Goal: Check status: Check status

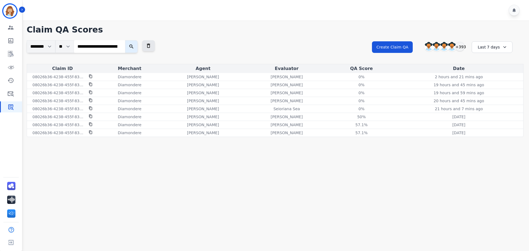
click at [125, 47] on input "**********" at bounding box center [99, 46] width 51 height 13
click at [506, 47] on div "Last 7 days" at bounding box center [491, 47] width 41 height 12
click at [491, 63] on li "Custom" at bounding box center [496, 61] width 28 height 6
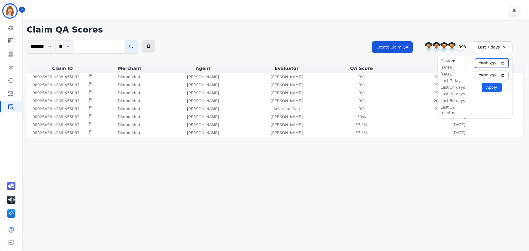
click at [503, 63] on input "**********" at bounding box center [492, 62] width 34 height 9
type input "**********"
click at [504, 76] on input "**********" at bounding box center [492, 74] width 34 height 9
type input "**********"
click at [490, 87] on button "Apply" at bounding box center [491, 87] width 20 height 9
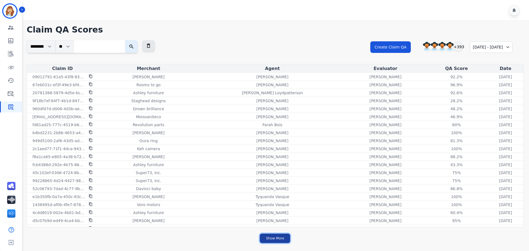
click at [278, 238] on button "Show More" at bounding box center [275, 238] width 30 height 9
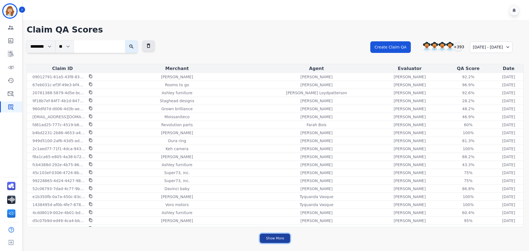
click at [278, 238] on button "Show More" at bounding box center [275, 238] width 30 height 9
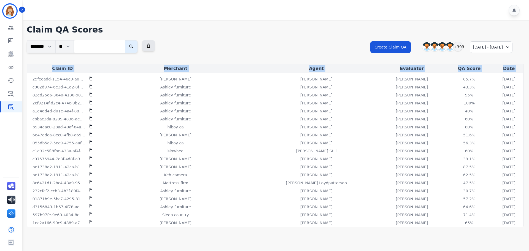
drag, startPoint x: 29, startPoint y: 76, endPoint x: 500, endPoint y: 250, distance: 502.5
click at [500, 250] on main "**********" at bounding box center [275, 145] width 508 height 251
copy table "Claim ID Merchant Agent Evaluator QA Score Date"
click at [303, 238] on main "**********" at bounding box center [275, 145] width 508 height 251
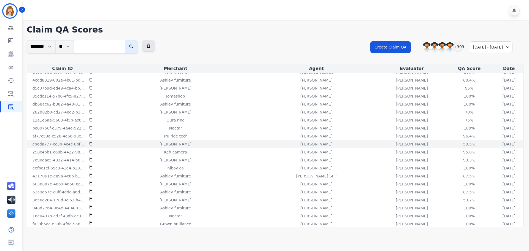
scroll to position [138, 0]
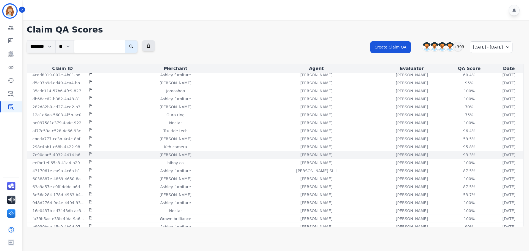
click at [90, 153] on icon at bounding box center [90, 155] width 3 height 4
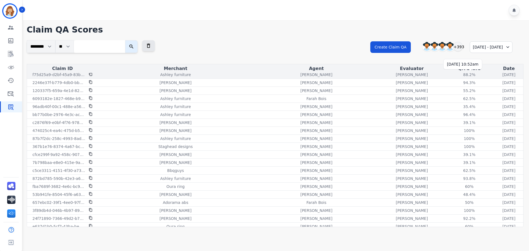
scroll to position [633, 0]
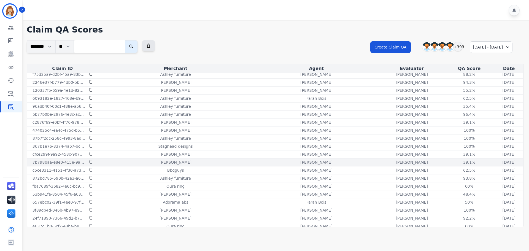
click at [89, 161] on icon at bounding box center [91, 162] width 4 height 4
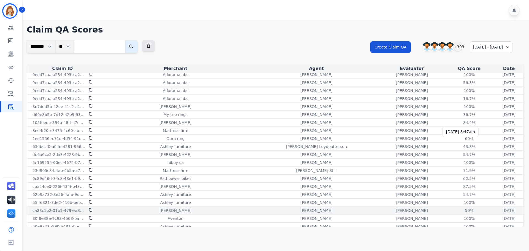
scroll to position [826, 0]
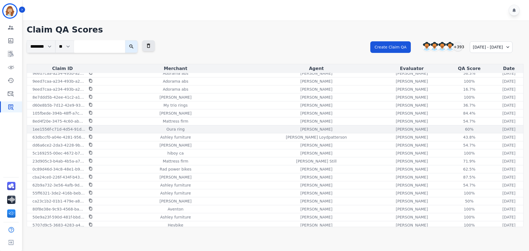
click at [89, 128] on icon at bounding box center [91, 129] width 4 height 4
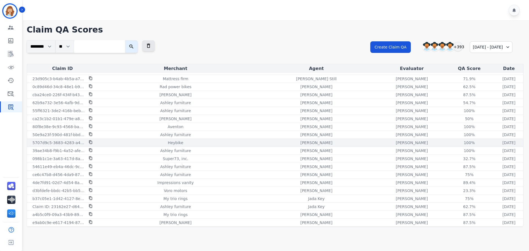
scroll to position [909, 0]
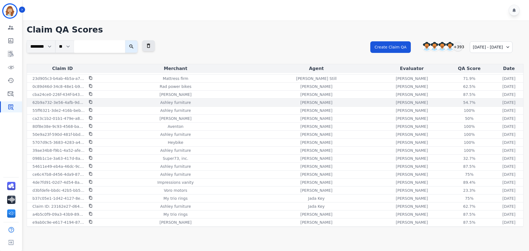
click at [92, 102] on icon at bounding box center [90, 102] width 3 height 4
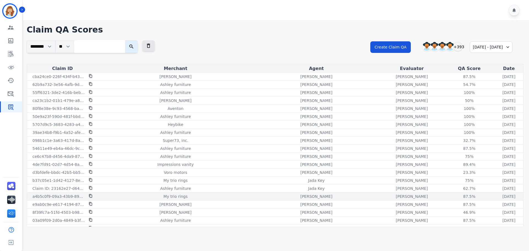
scroll to position [936, 0]
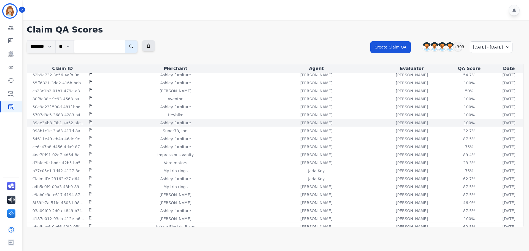
click at [91, 123] on icon at bounding box center [91, 122] width 4 height 4
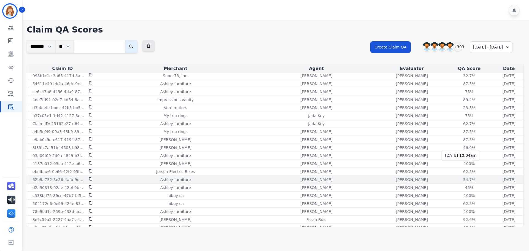
scroll to position [1046, 0]
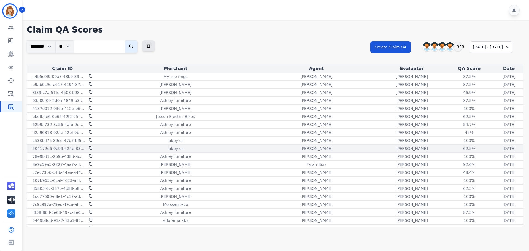
click at [90, 148] on icon at bounding box center [90, 148] width 3 height 4
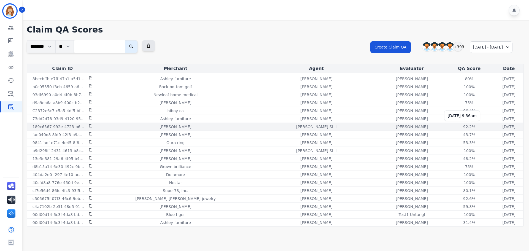
scroll to position [1333, 0]
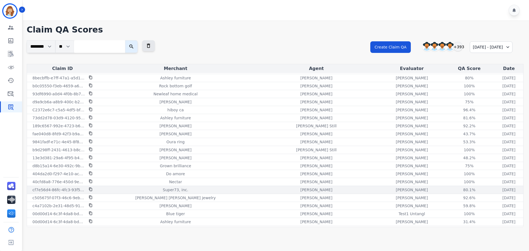
click at [90, 190] on icon at bounding box center [90, 190] width 3 height 4
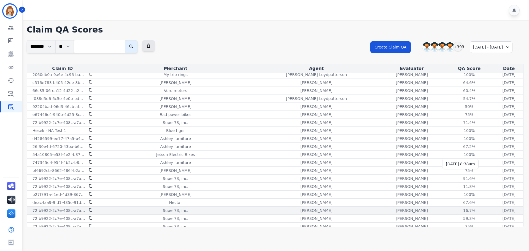
scroll to position [1525, 0]
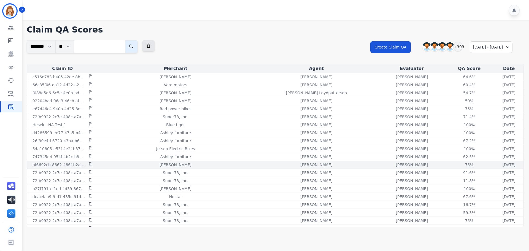
click at [90, 163] on icon at bounding box center [90, 164] width 3 height 4
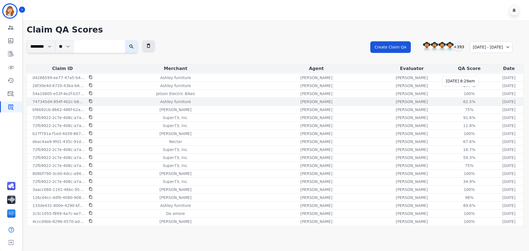
scroll to position [1608, 0]
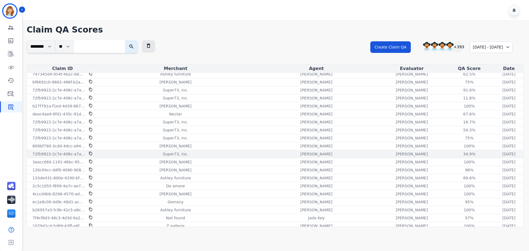
click at [90, 153] on icon at bounding box center [91, 153] width 4 height 4
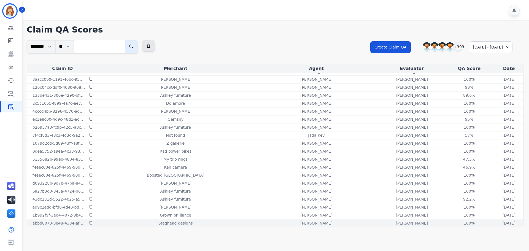
click at [91, 222] on icon at bounding box center [91, 223] width 4 height 4
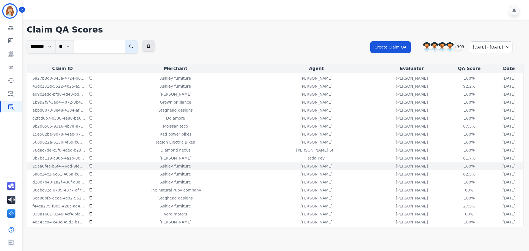
scroll to position [1831, 0]
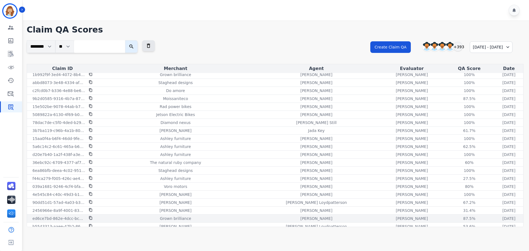
click at [93, 217] on div "ed6ce7bd-862e-4dcc-bc98-6ff10c7720e8" at bounding box center [62, 219] width 69 height 6
click at [91, 217] on icon at bounding box center [90, 218] width 3 height 4
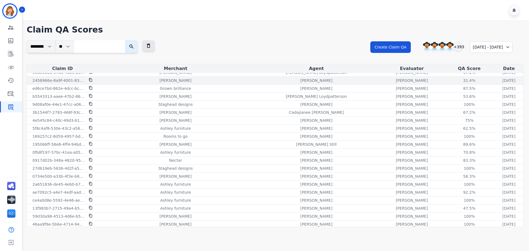
scroll to position [1971, 0]
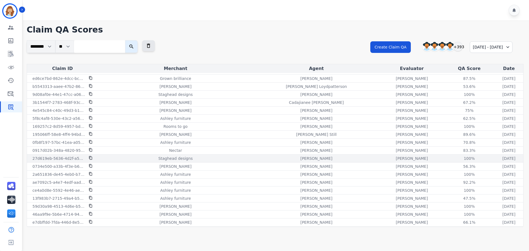
click at [90, 158] on icon at bounding box center [91, 158] width 4 height 4
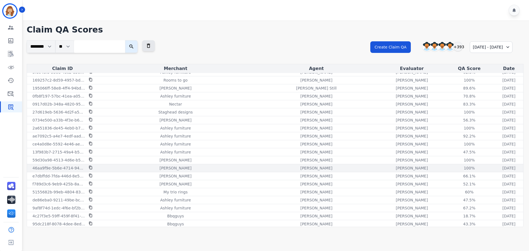
scroll to position [2026, 0]
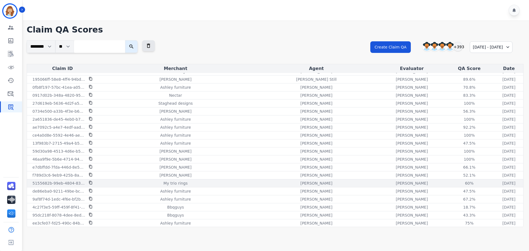
click at [89, 182] on icon at bounding box center [90, 183] width 3 height 4
click at [90, 183] on icon at bounding box center [91, 183] width 4 height 4
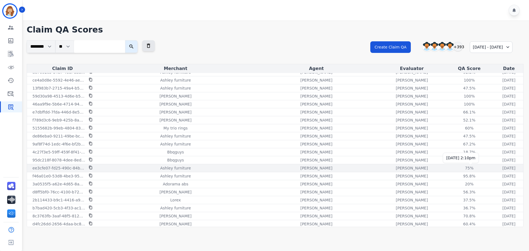
scroll to position [2136, 0]
click at [90, 169] on icon at bounding box center [90, 169] width 3 height 4
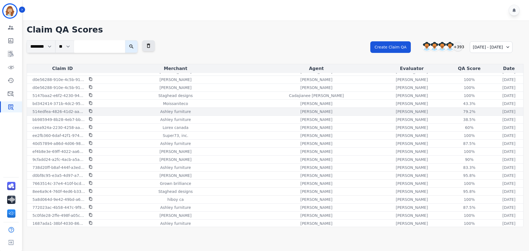
scroll to position [2246, 0]
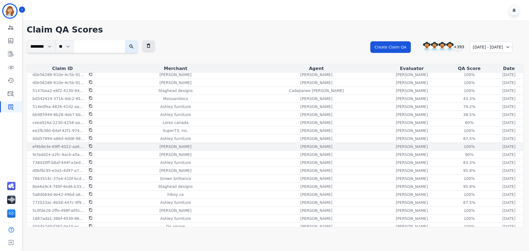
click at [91, 146] on icon at bounding box center [91, 146] width 4 height 4
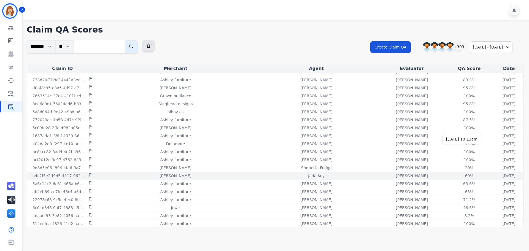
scroll to position [2384, 0]
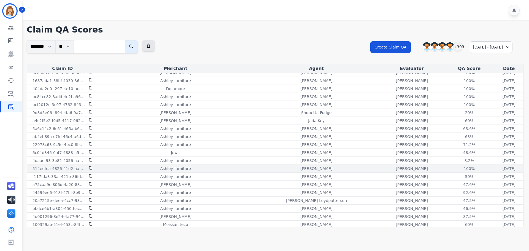
click at [91, 169] on icon at bounding box center [91, 168] width 4 height 4
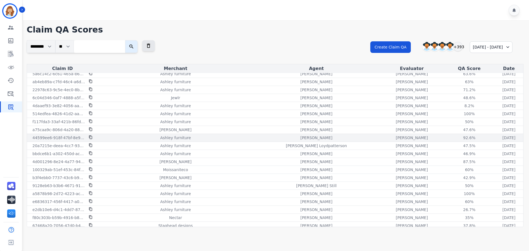
scroll to position [2439, 0]
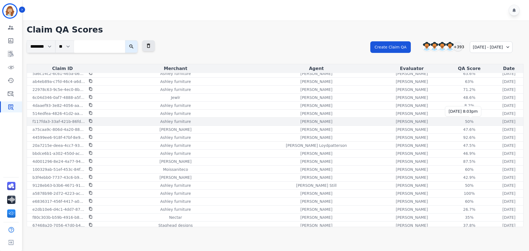
click at [502, 122] on p "[DATE]" at bounding box center [508, 122] width 13 height 6
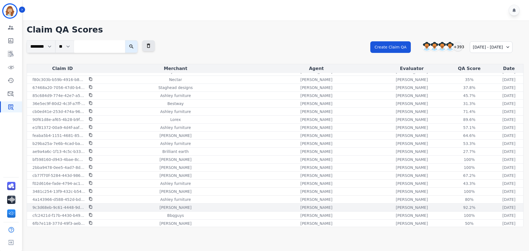
scroll to position [2632, 0]
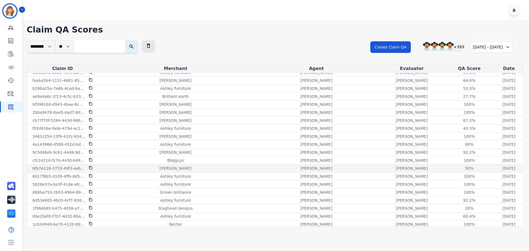
click at [91, 168] on icon at bounding box center [91, 168] width 4 height 4
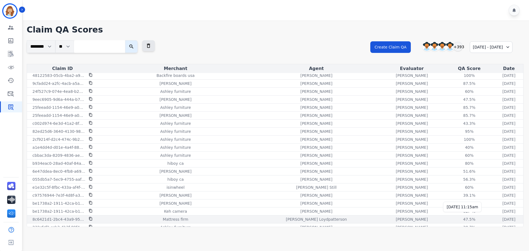
scroll to position [3136, 0]
